Goal: Check status

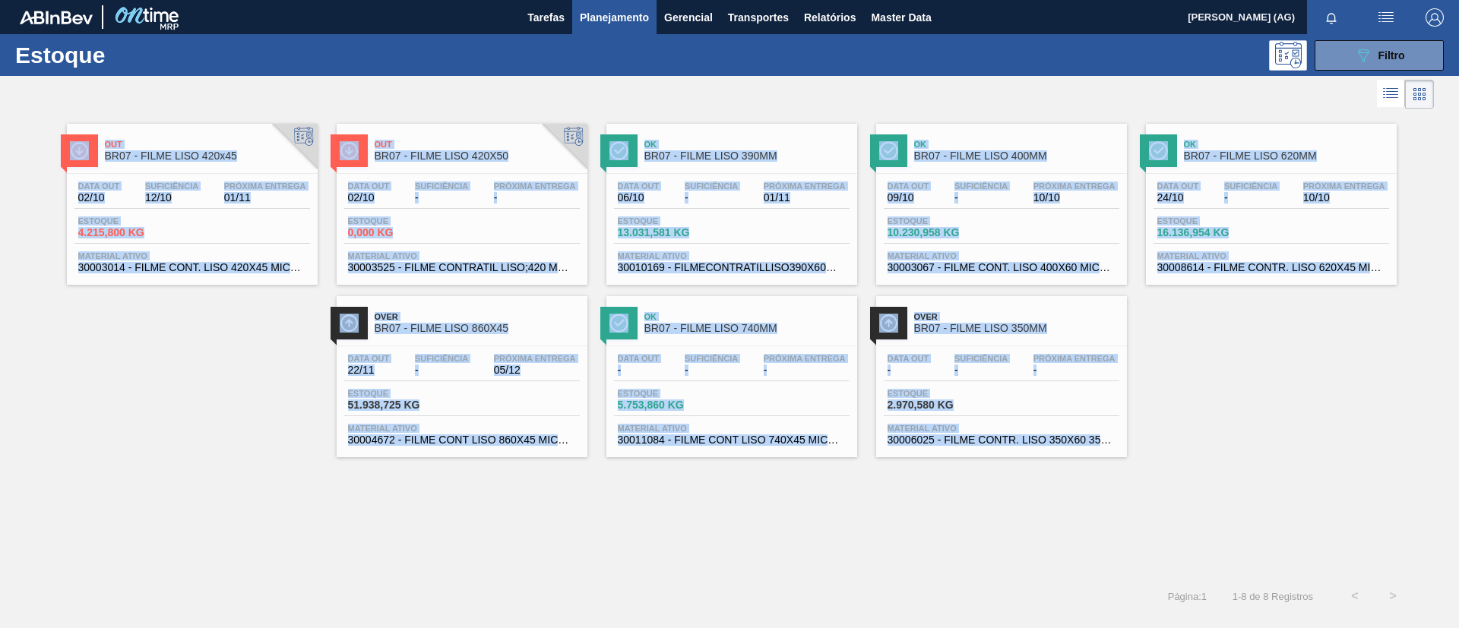
drag, startPoint x: 167, startPoint y: 100, endPoint x: 1219, endPoint y: 455, distance: 1109.9
click at [1210, 464] on div "Estoque 089F7B8B-B2A5-4AFE-B5C0-19BA573D28AC Filtro Status do Estoque Status do…" at bounding box center [729, 324] width 1459 height 581
click at [1272, 443] on div "Out BR07 - FILME LISO 420x45 Data [DATE] Suficiência 12/10 Próxima Entrega 01/1…" at bounding box center [729, 284] width 1459 height 345
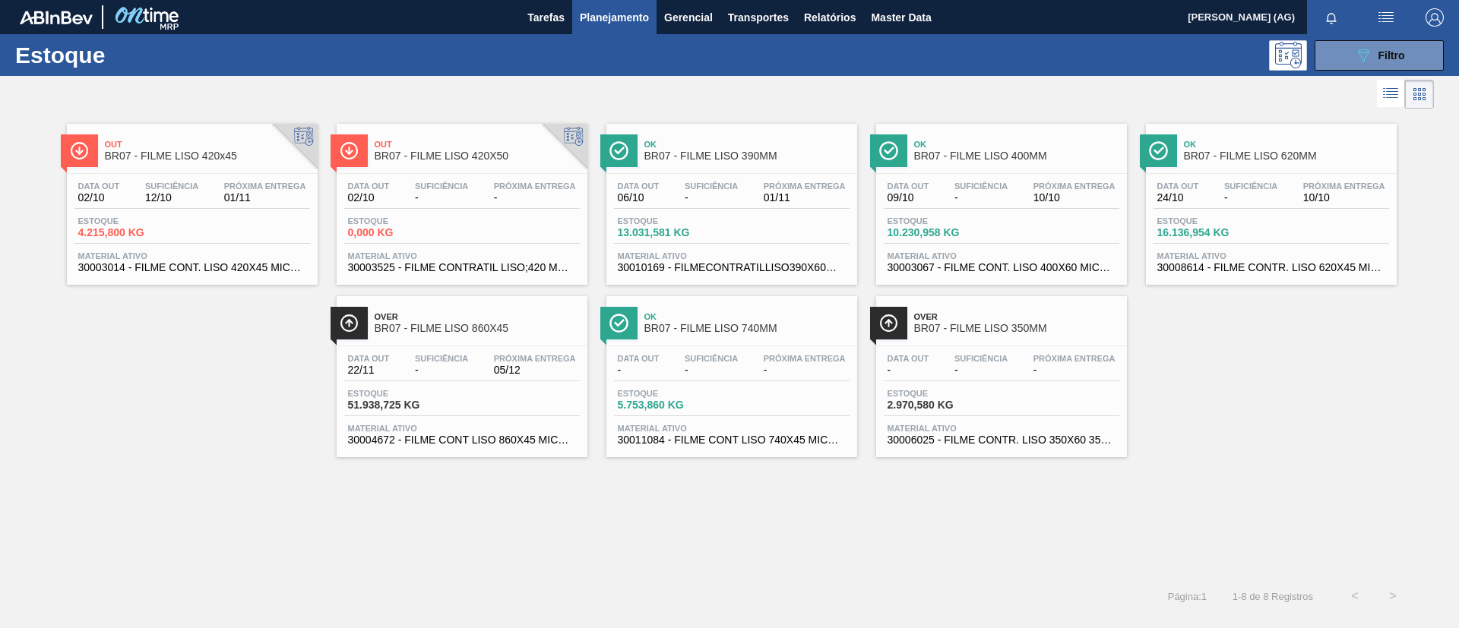
click at [1270, 442] on div "Out BR07 - FILME LISO 420x45 Data [DATE] Suficiência 12/10 Próxima Entrega 01/1…" at bounding box center [729, 284] width 1459 height 345
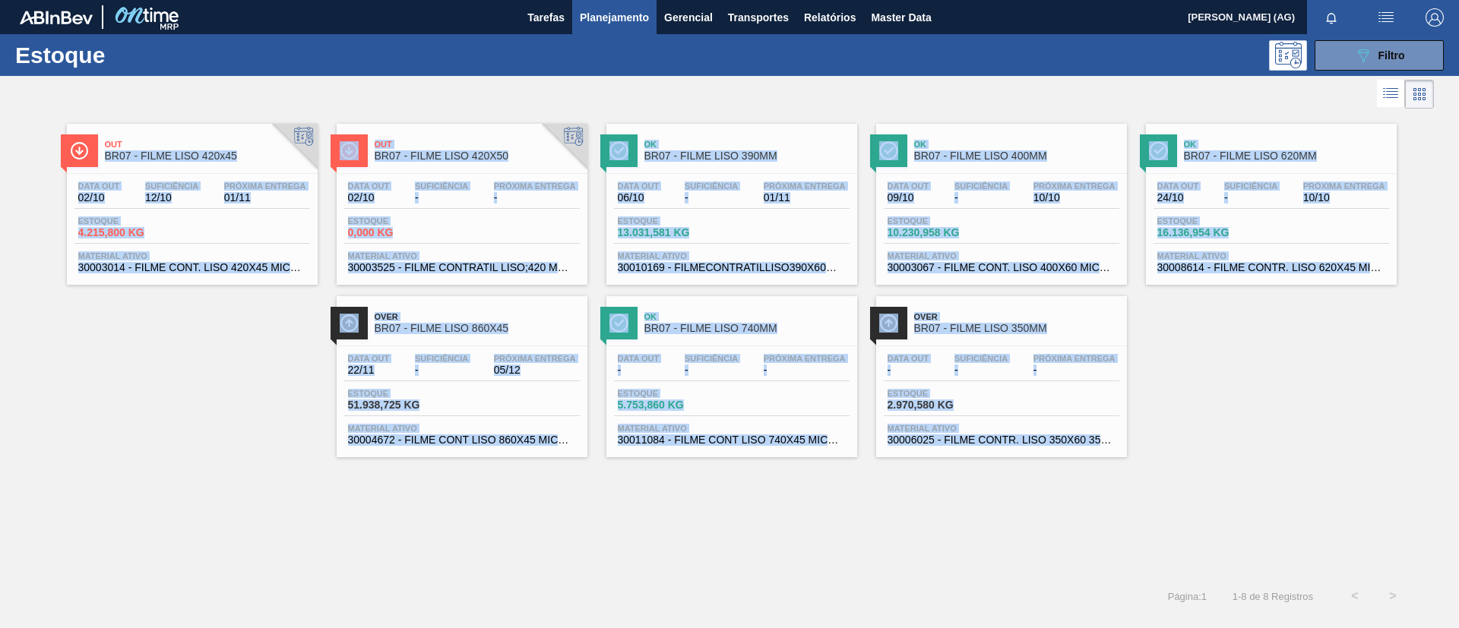
drag, startPoint x: 1270, startPoint y: 442, endPoint x: 115, endPoint y: 129, distance: 1196.7
click at [131, 141] on div "Out BR07 - FILME LISO 420x45 Data [DATE] Suficiência 12/10 Próxima Entrega 01/1…" at bounding box center [729, 284] width 1459 height 345
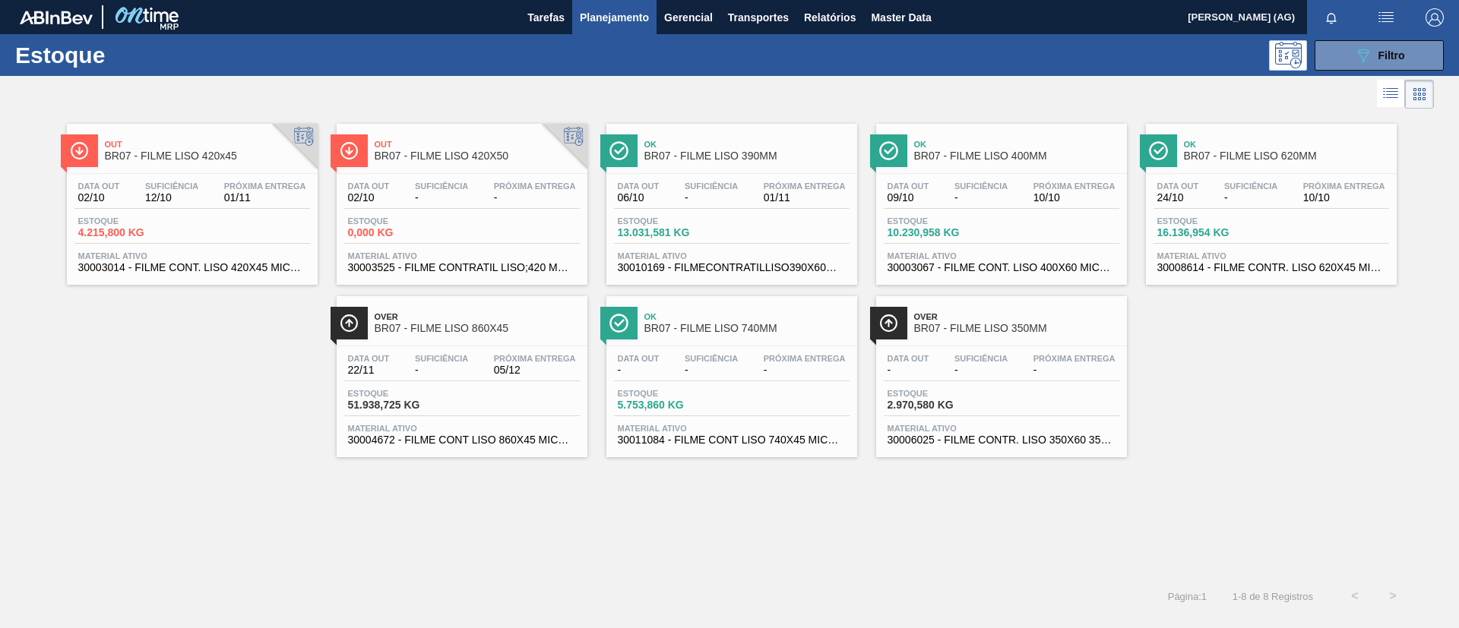
click at [85, 101] on div at bounding box center [717, 94] width 1434 height 36
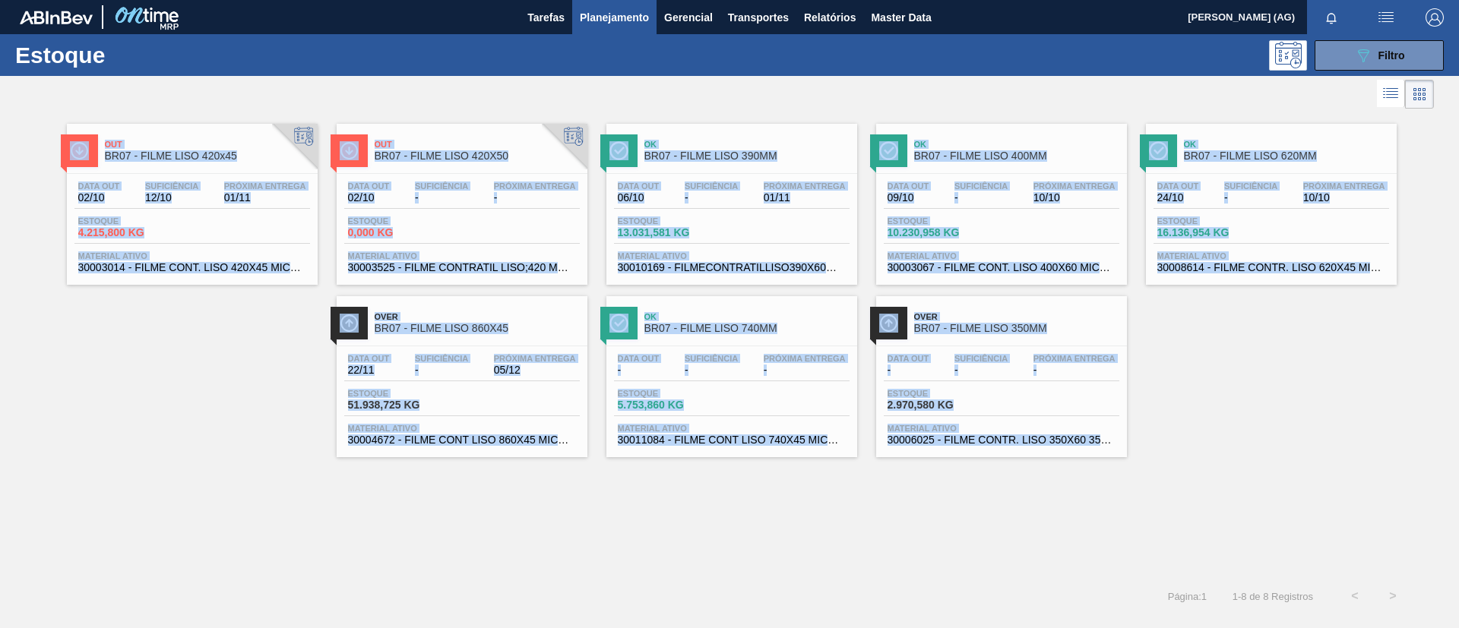
drag, startPoint x: 61, startPoint y: 97, endPoint x: 1248, endPoint y: 451, distance: 1239.1
click at [1248, 451] on div "Estoque 089F7B8B-B2A5-4AFE-B5C0-19BA573D28AC Filtro Status do Estoque Status do…" at bounding box center [729, 324] width 1459 height 581
click at [1247, 447] on div "Out BR07 - FILME LISO 420x45 Data [DATE] Suficiência 12/10 Próxima Entrega 01/1…" at bounding box center [729, 284] width 1459 height 345
click at [1247, 448] on div "Out BR07 - FILME LISO 420x45 Data [DATE] Suficiência 12/10 Próxima Entrega 01/1…" at bounding box center [729, 284] width 1459 height 345
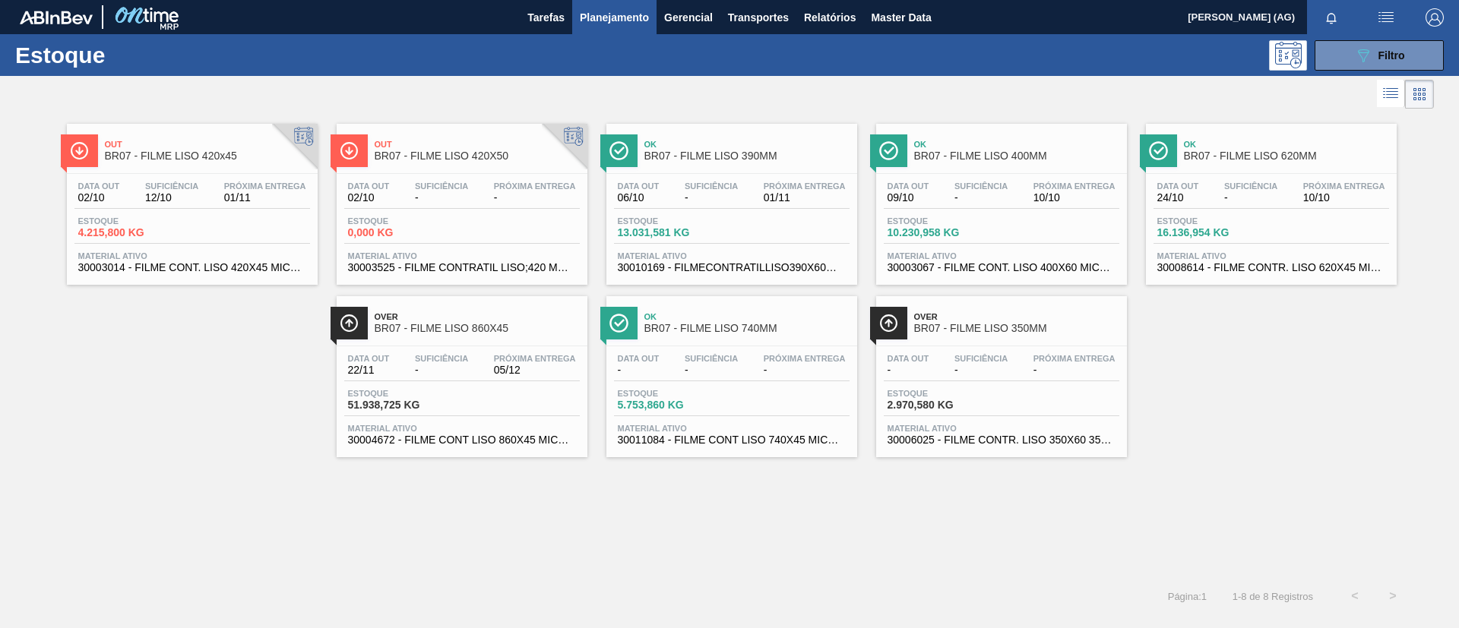
click at [435, 98] on div at bounding box center [717, 94] width 1434 height 36
